Goal: Task Accomplishment & Management: Complete application form

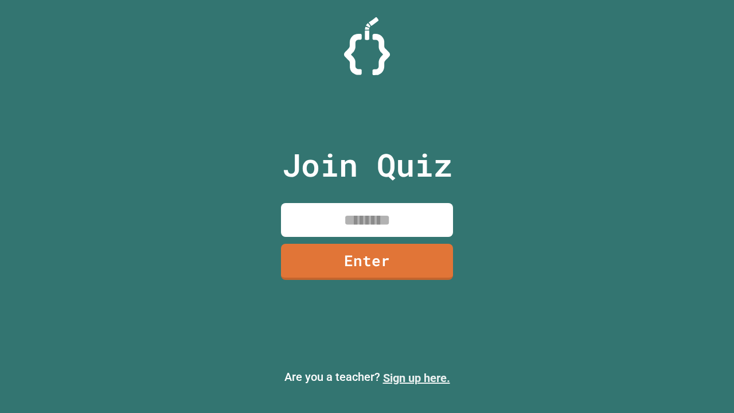
click at [416, 378] on link "Sign up here." at bounding box center [416, 378] width 67 height 14
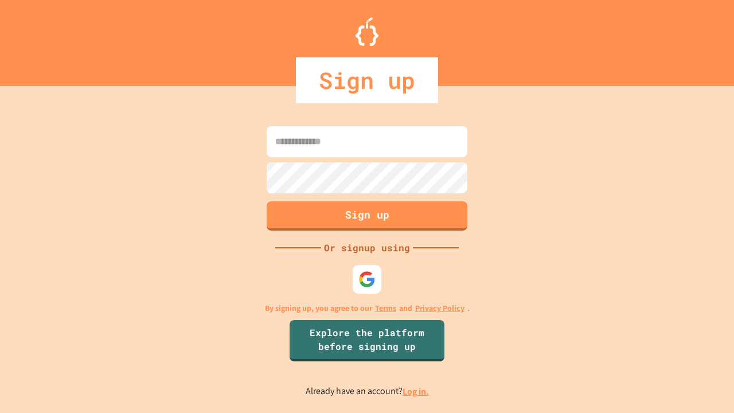
click at [416, 391] on link "Log in." at bounding box center [416, 391] width 26 height 12
